Goal: Task Accomplishment & Management: Manage account settings

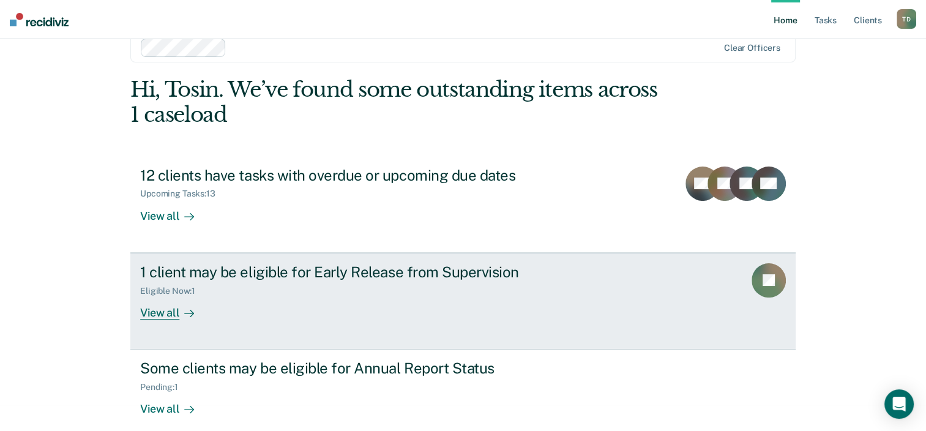
scroll to position [40, 0]
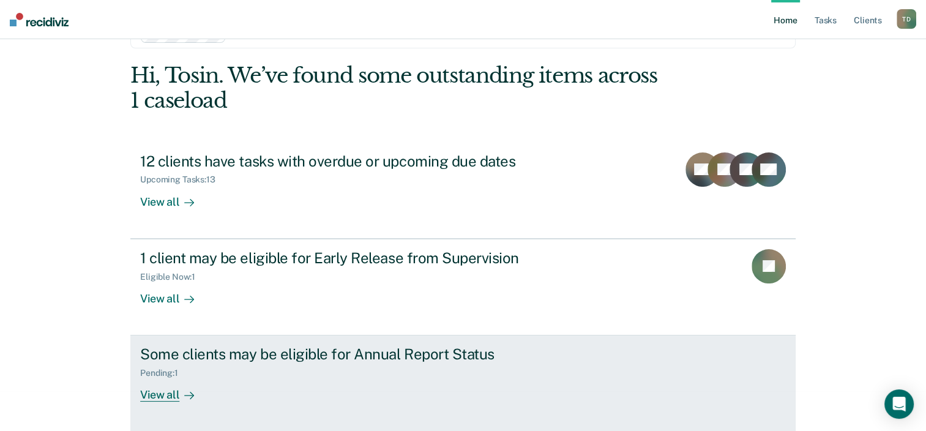
click at [160, 392] on div "View all" at bounding box center [174, 390] width 69 height 24
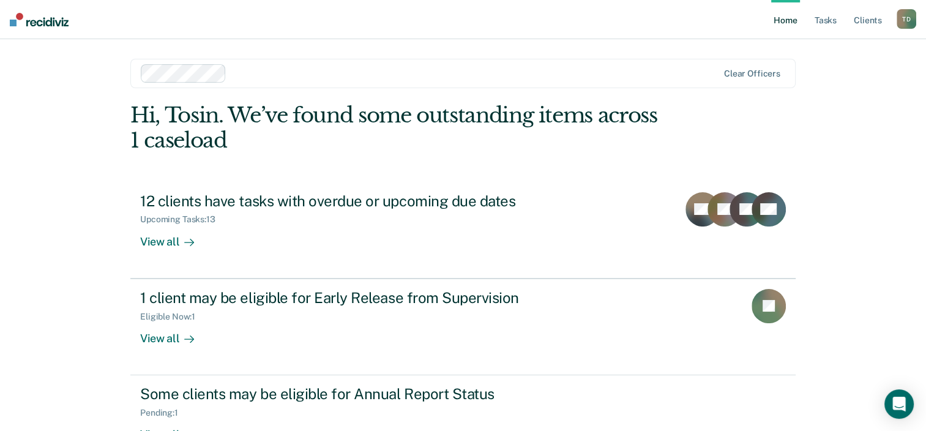
scroll to position [40, 0]
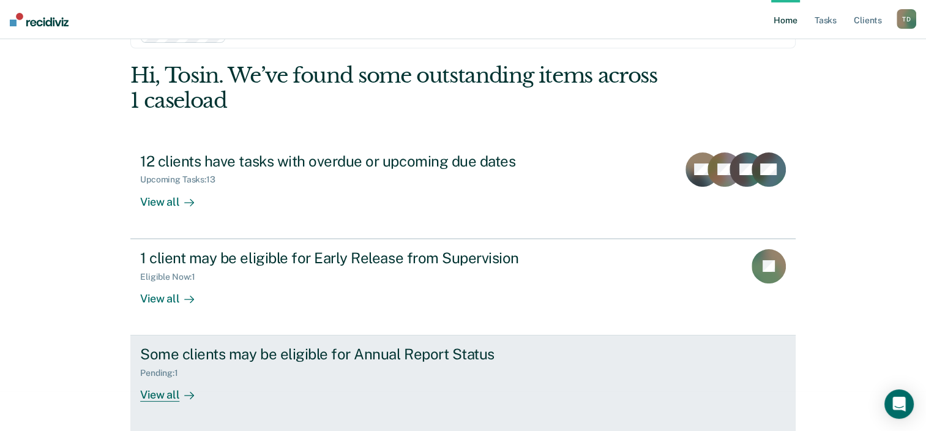
click at [160, 392] on div "View all" at bounding box center [174, 390] width 69 height 24
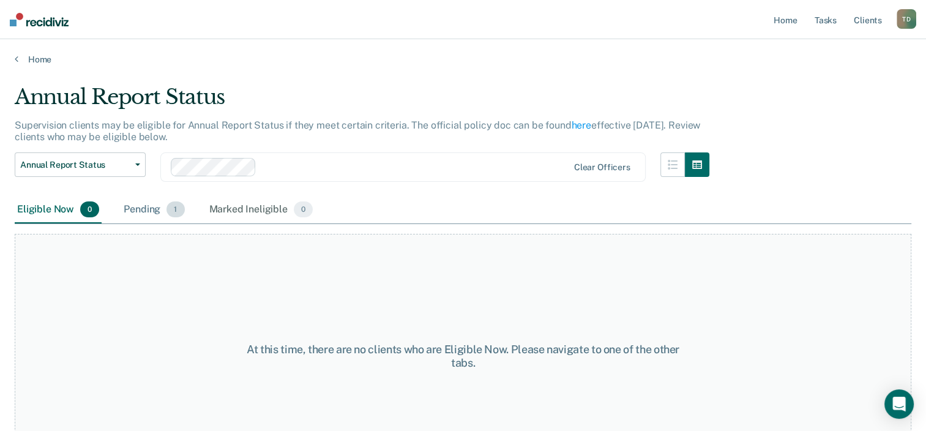
click at [152, 207] on div "Pending 1" at bounding box center [153, 209] width 65 height 27
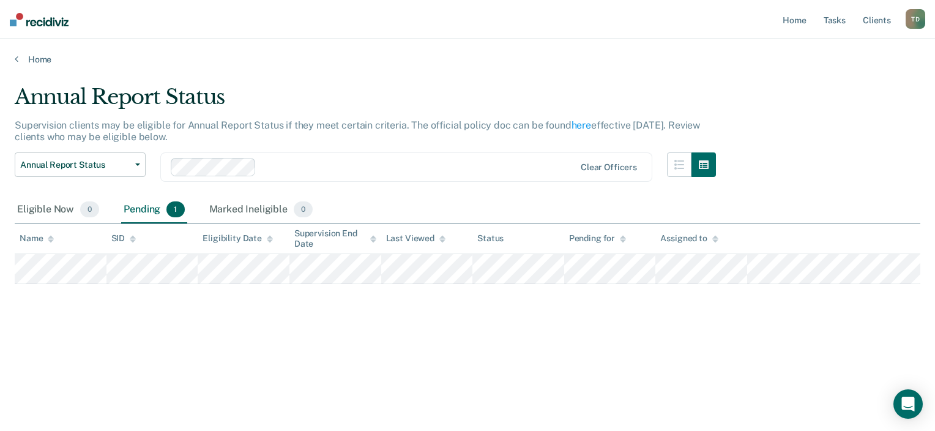
click at [14, 58] on div "Home" at bounding box center [467, 52] width 935 height 26
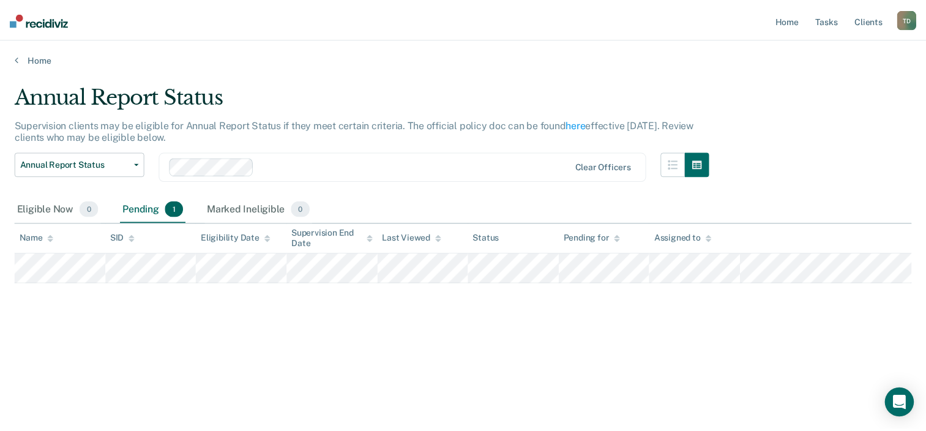
scroll to position [40, 0]
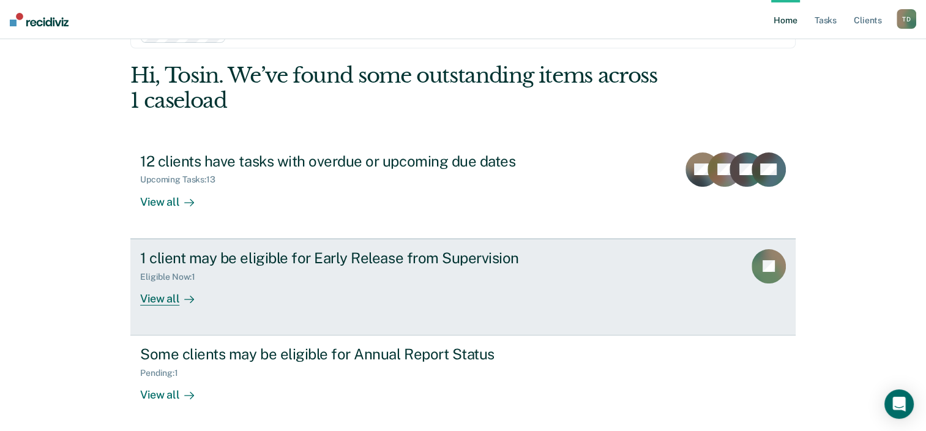
click at [171, 294] on div "View all" at bounding box center [174, 293] width 69 height 24
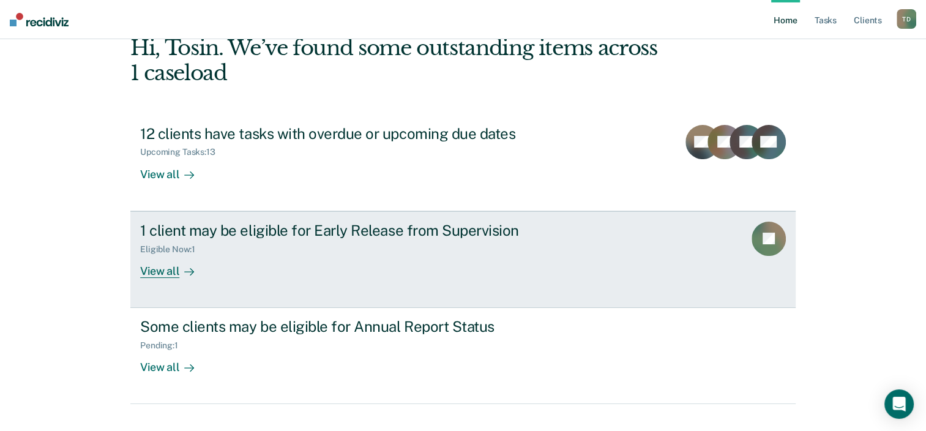
scroll to position [89, 0]
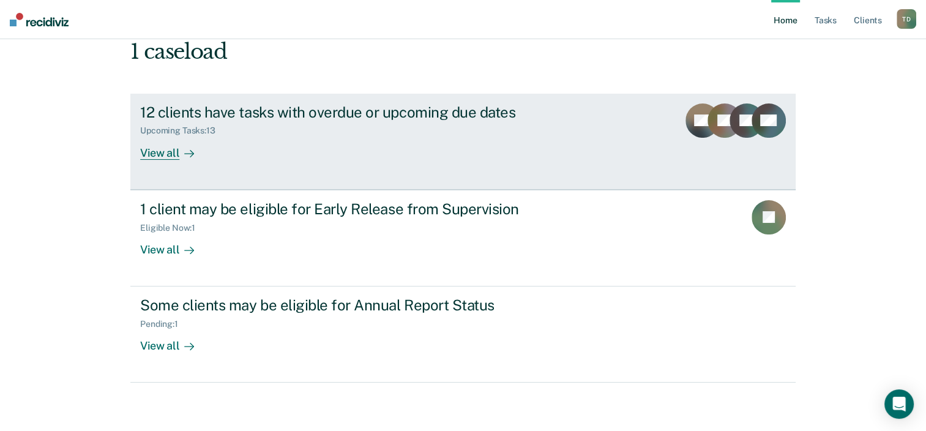
click at [168, 149] on div "View all" at bounding box center [174, 148] width 69 height 24
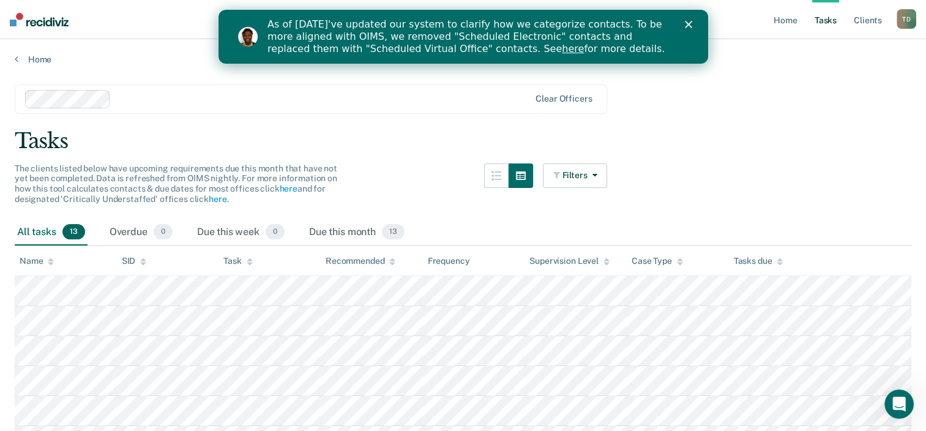
scroll to position [89, 0]
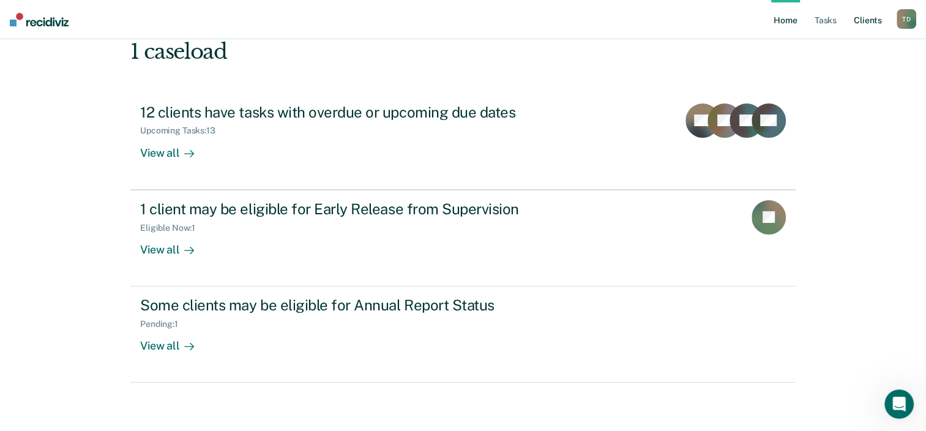
click at [868, 18] on link "Client s" at bounding box center [867, 19] width 33 height 39
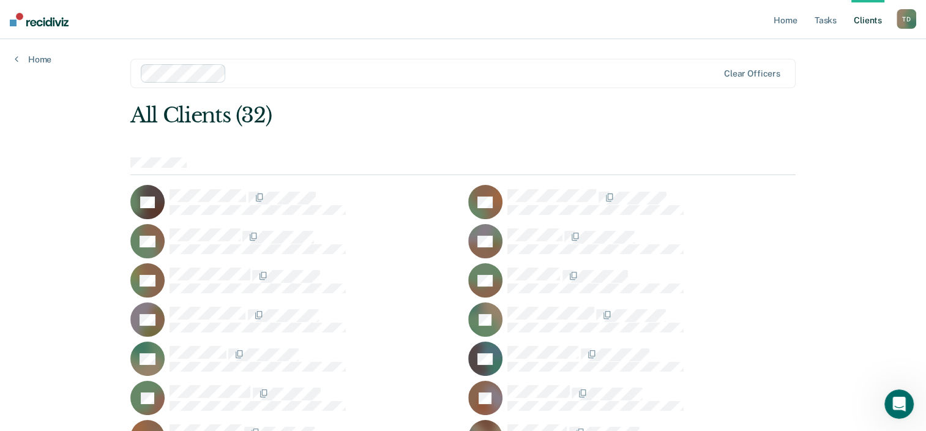
click at [903, 14] on div "T D" at bounding box center [906, 19] width 20 height 20
click at [827, 77] on link "Log Out" at bounding box center [857, 80] width 99 height 10
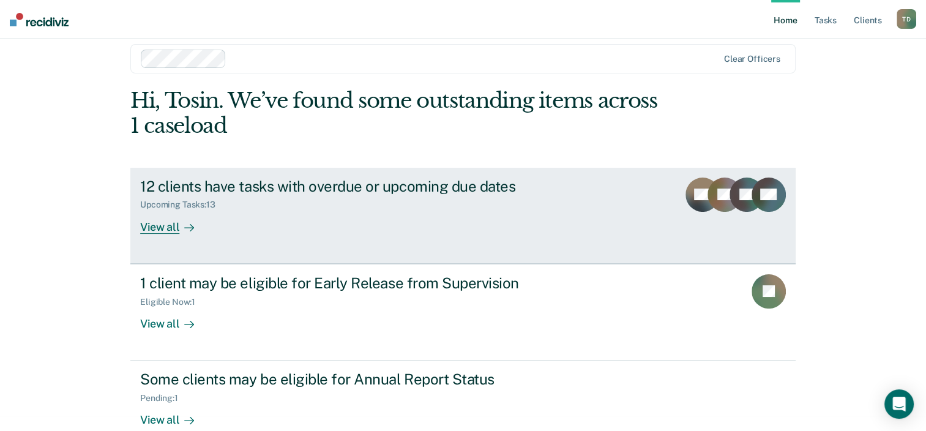
scroll to position [40, 0]
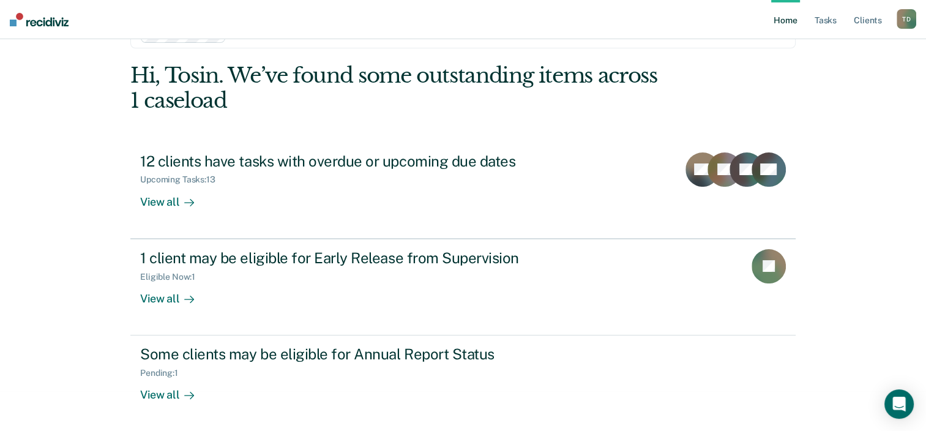
click at [906, 13] on div "T D" at bounding box center [906, 19] width 20 height 20
click at [833, 75] on link "Log Out" at bounding box center [857, 80] width 99 height 10
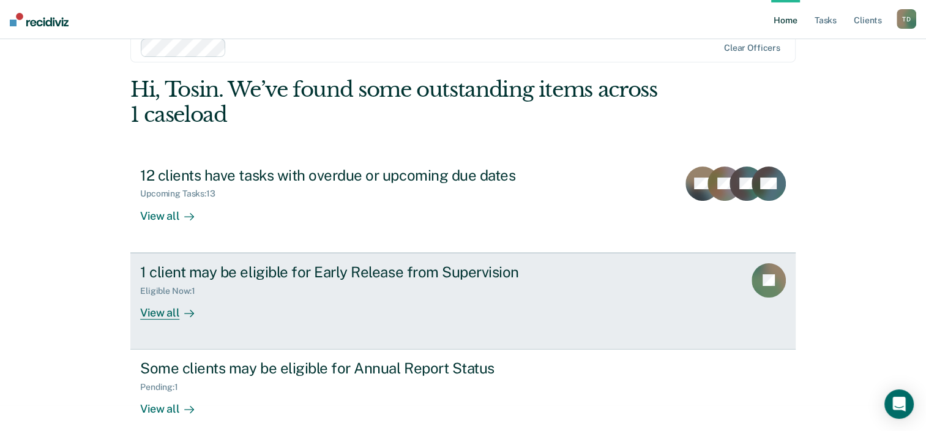
scroll to position [40, 0]
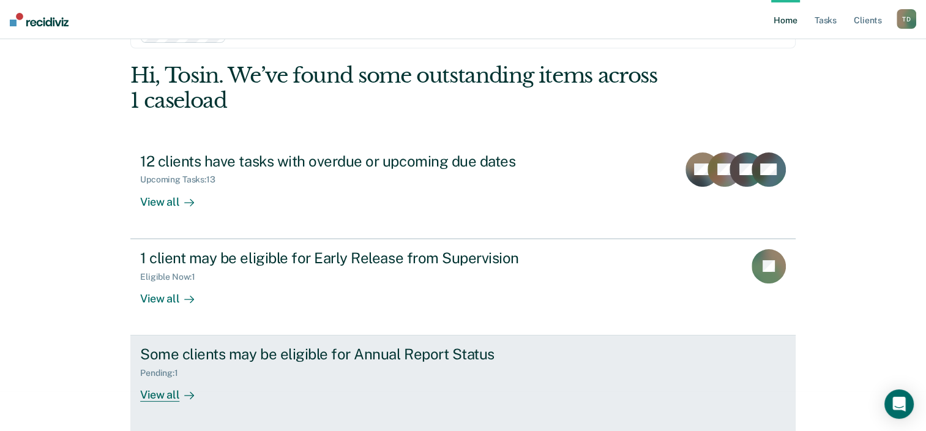
click at [160, 370] on div "Pending : 1" at bounding box center [164, 373] width 48 height 10
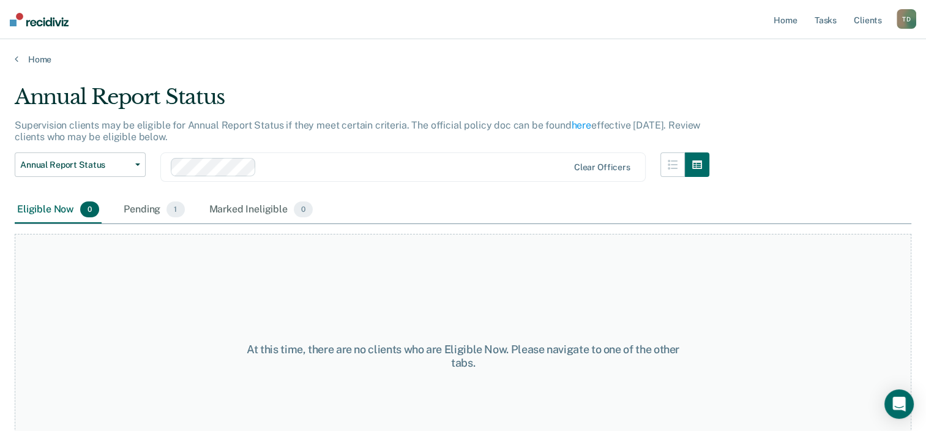
click at [55, 206] on div "Eligible Now 0" at bounding box center [58, 209] width 87 height 27
click at [137, 160] on button "Annual Report Status" at bounding box center [80, 164] width 131 height 24
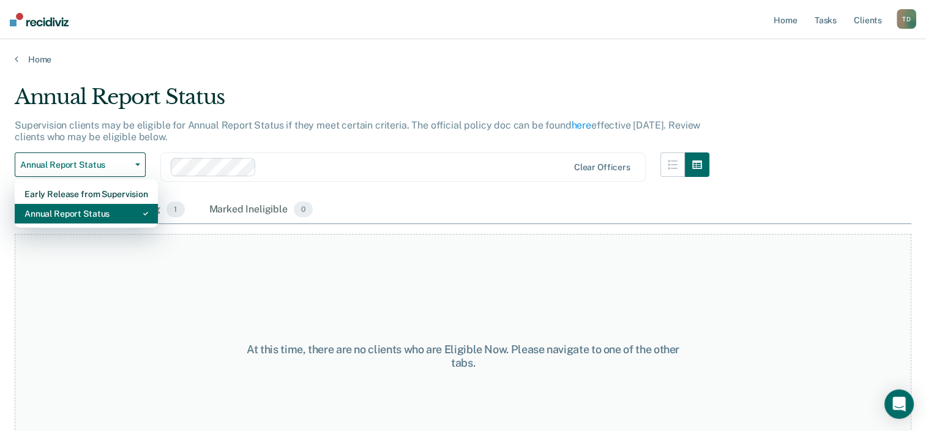
click at [99, 210] on div "Annual Report Status" at bounding box center [86, 214] width 124 height 20
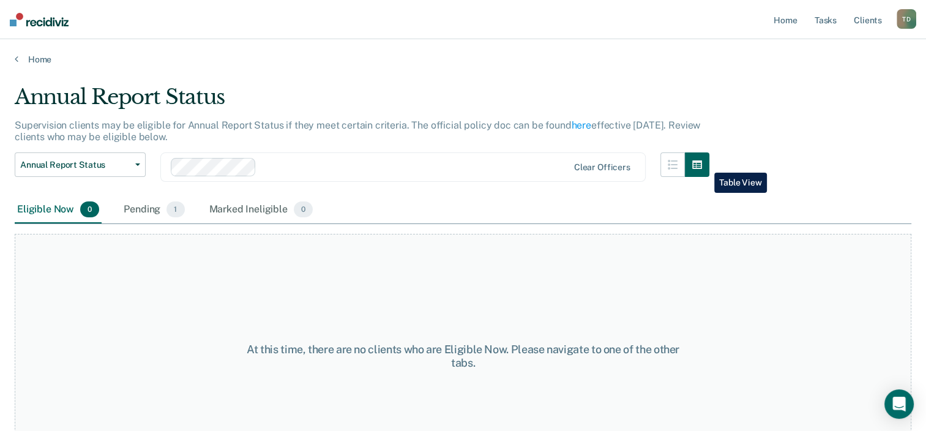
click at [702, 163] on icon "button" at bounding box center [697, 164] width 10 height 9
click at [578, 120] on link "here" at bounding box center [582, 125] width 20 height 12
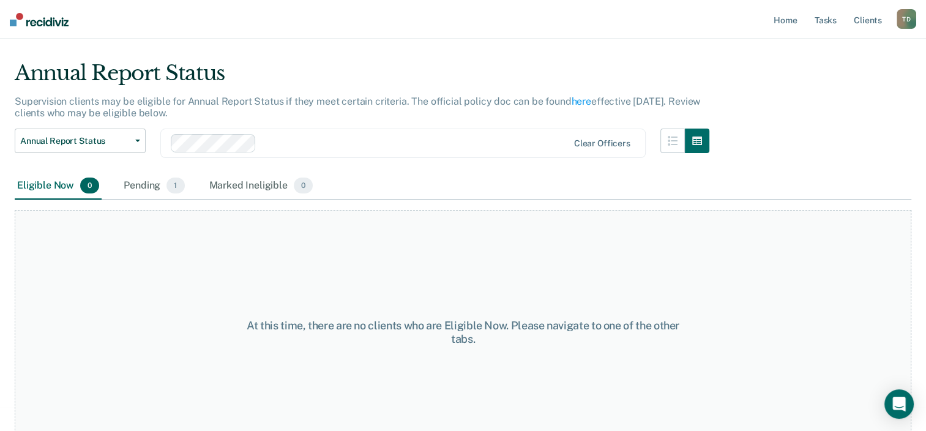
scroll to position [47, 0]
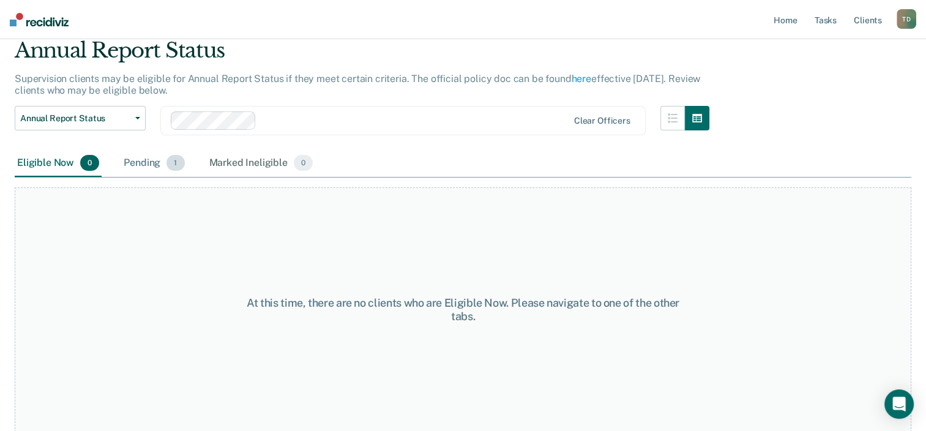
click at [149, 160] on div "Pending 1" at bounding box center [153, 163] width 65 height 27
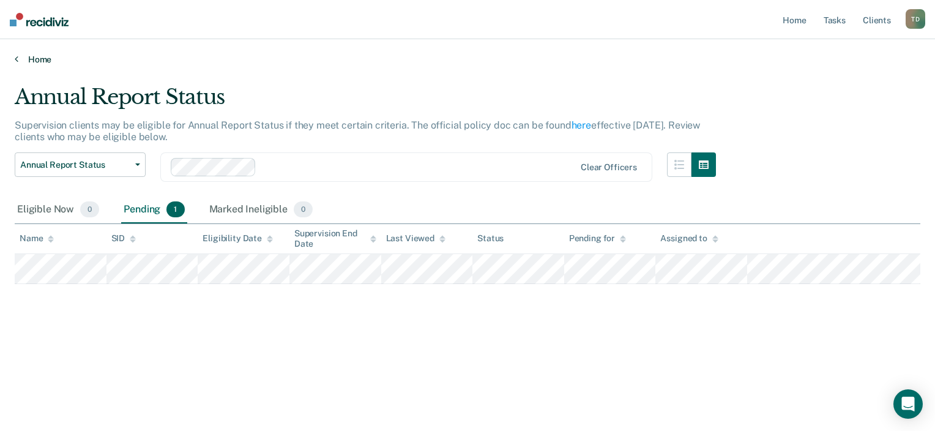
click at [33, 54] on link "Home" at bounding box center [468, 59] width 906 height 11
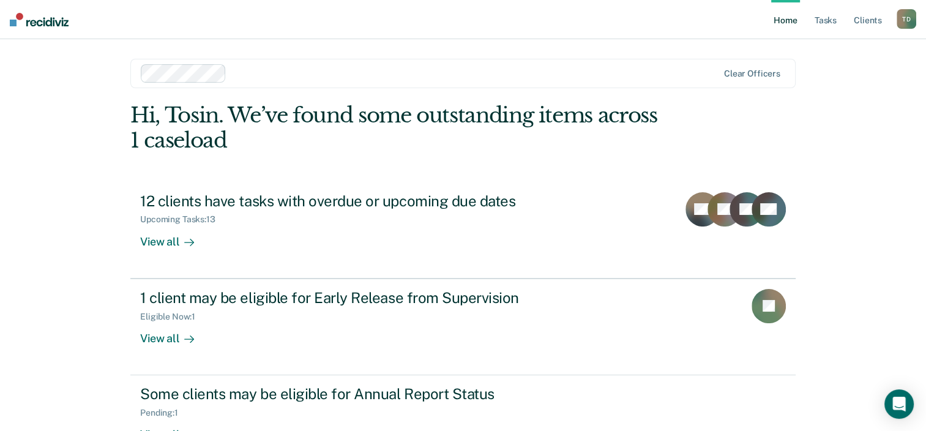
click at [903, 15] on div "T D" at bounding box center [906, 19] width 20 height 20
click at [827, 77] on link "Log Out" at bounding box center [857, 80] width 99 height 10
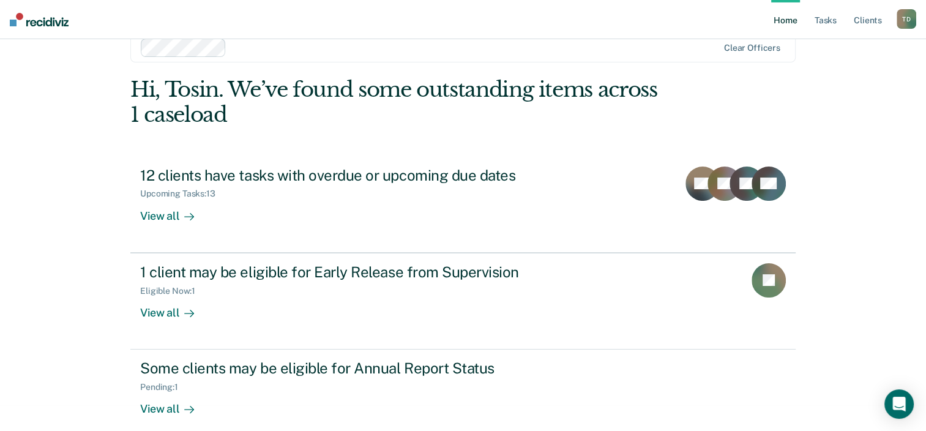
scroll to position [40, 0]
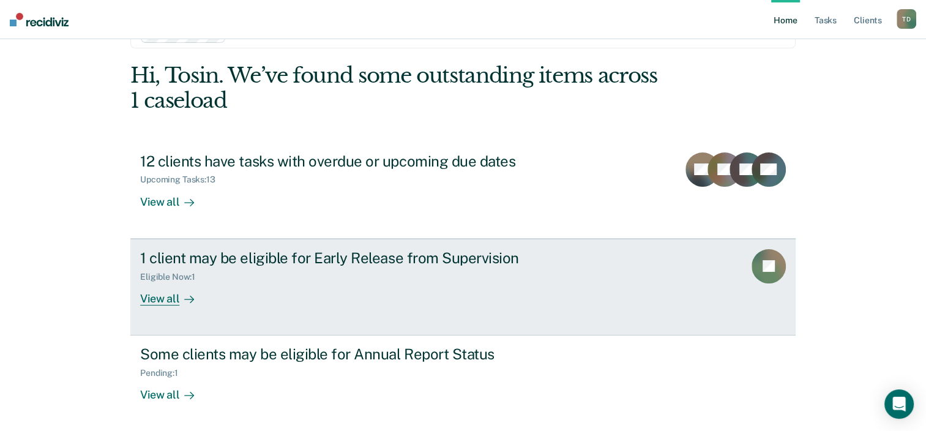
click at [168, 292] on div "View all" at bounding box center [174, 293] width 69 height 24
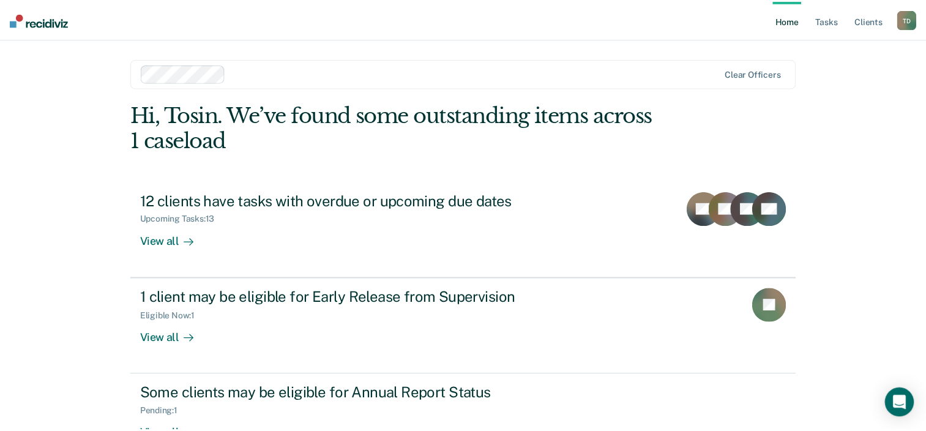
scroll to position [40, 0]
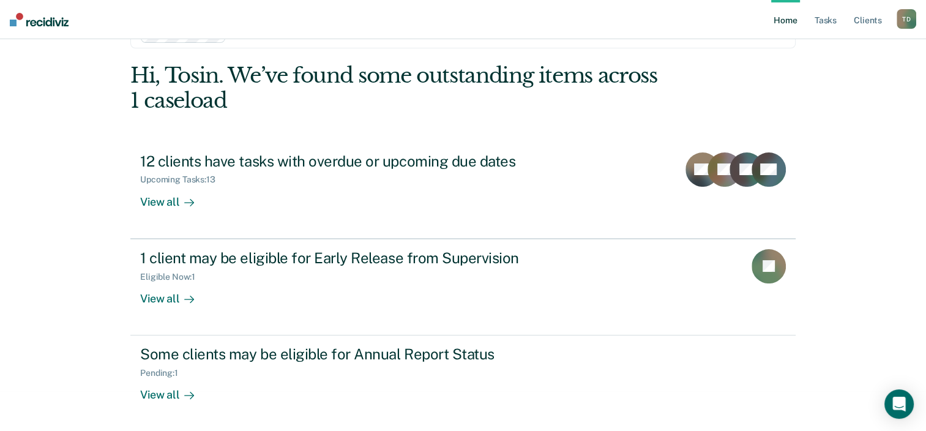
click at [906, 12] on div "T D" at bounding box center [906, 19] width 20 height 20
click at [824, 77] on link "Log Out" at bounding box center [857, 80] width 99 height 10
